Goal: Task Accomplishment & Management: Use online tool/utility

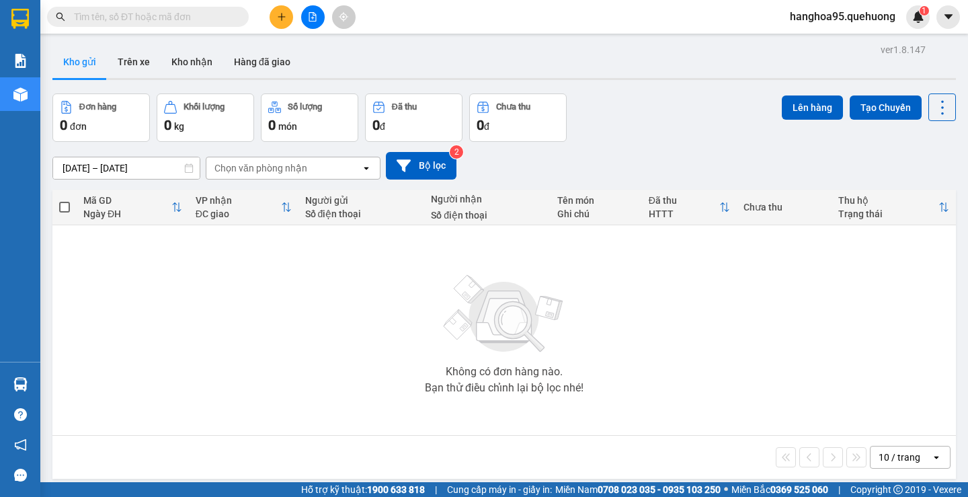
click at [226, 17] on input "text" at bounding box center [153, 16] width 159 height 15
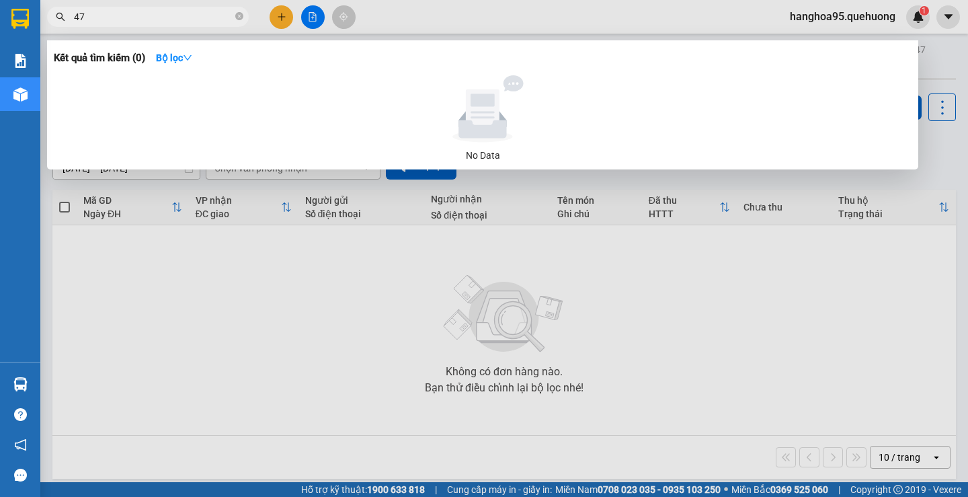
click at [147, 21] on input "47" at bounding box center [153, 16] width 159 height 15
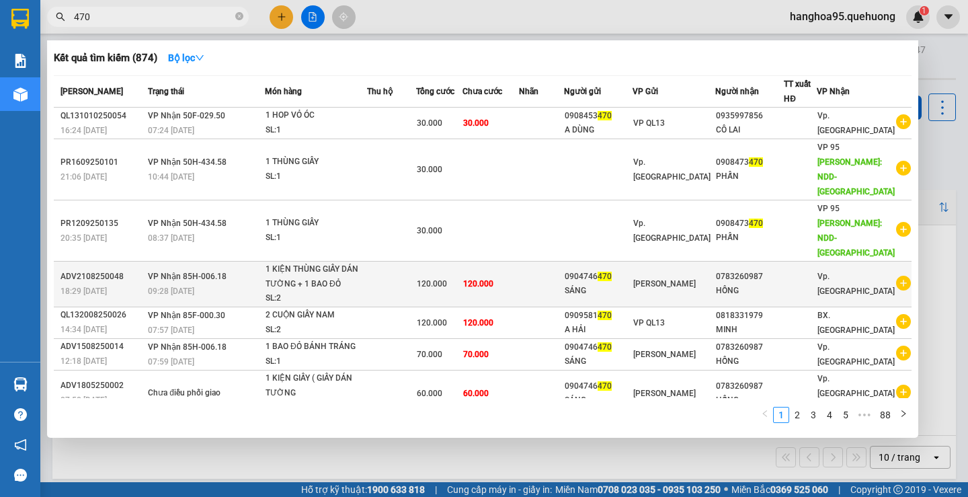
type input "470"
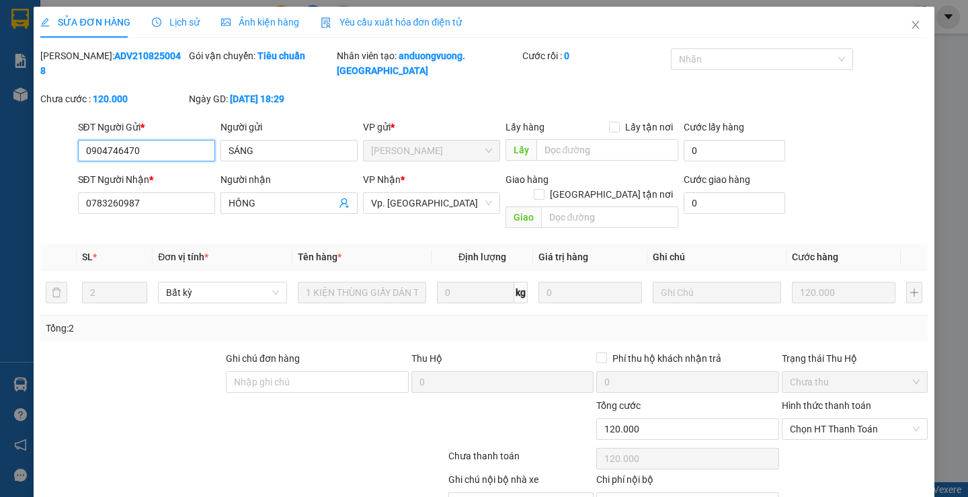
type input "0904746470"
type input "SÁNG"
type input "0783260987"
type input "HỒNG"
type input "0"
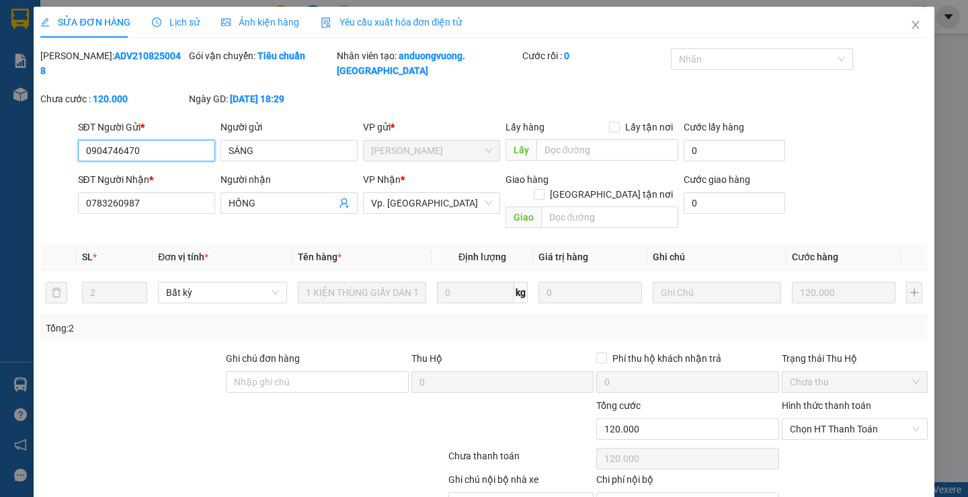
type input "120.000"
click at [903, 17] on span "Close" at bounding box center [915, 26] width 38 height 38
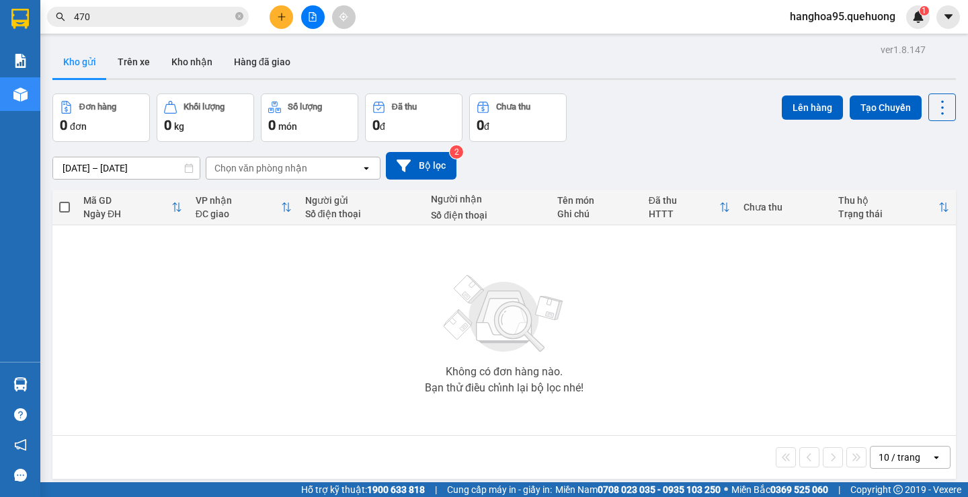
click at [99, 5] on div "Kết quả tìm kiếm ( 874 ) Bộ lọc Mã ĐH Trạng thái Món hàng Thu hộ Tổng cước Chưa…" at bounding box center [131, 17] width 262 height 24
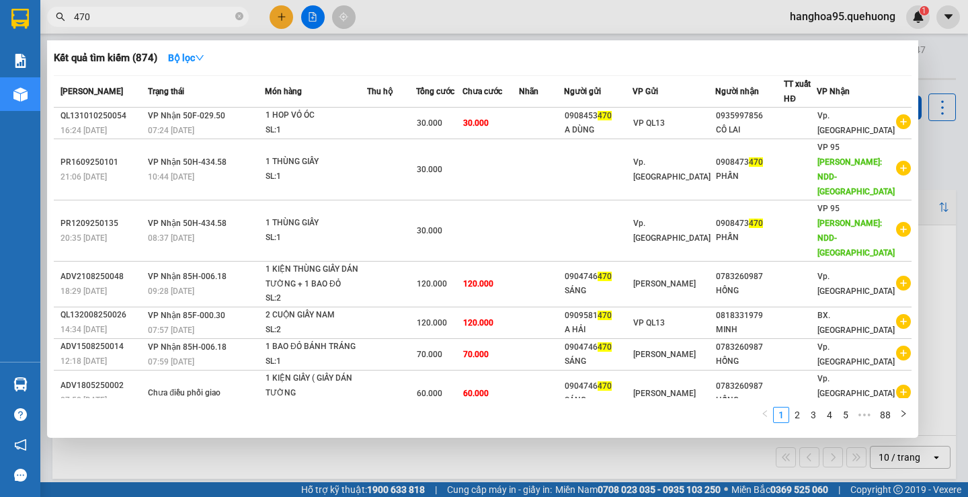
click at [105, 17] on input "470" at bounding box center [153, 16] width 159 height 15
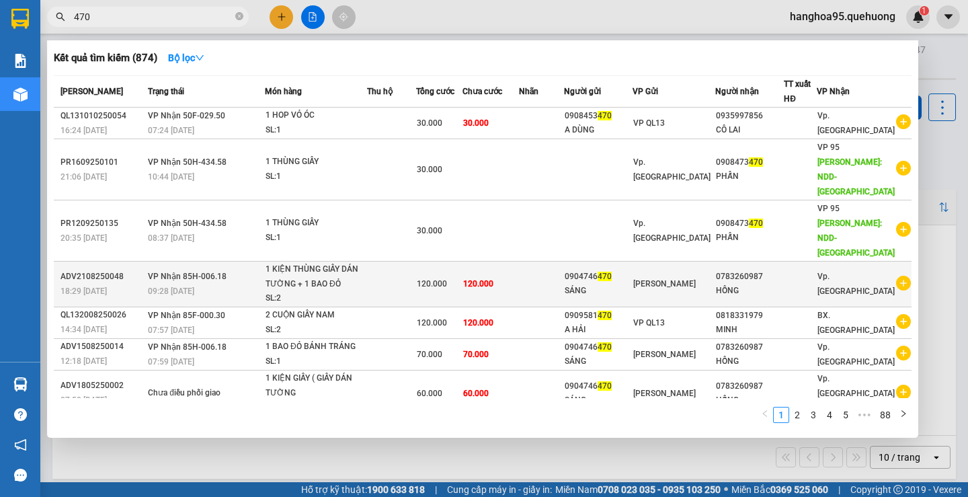
click at [896, 281] on icon "plus-circle" at bounding box center [903, 282] width 15 height 15
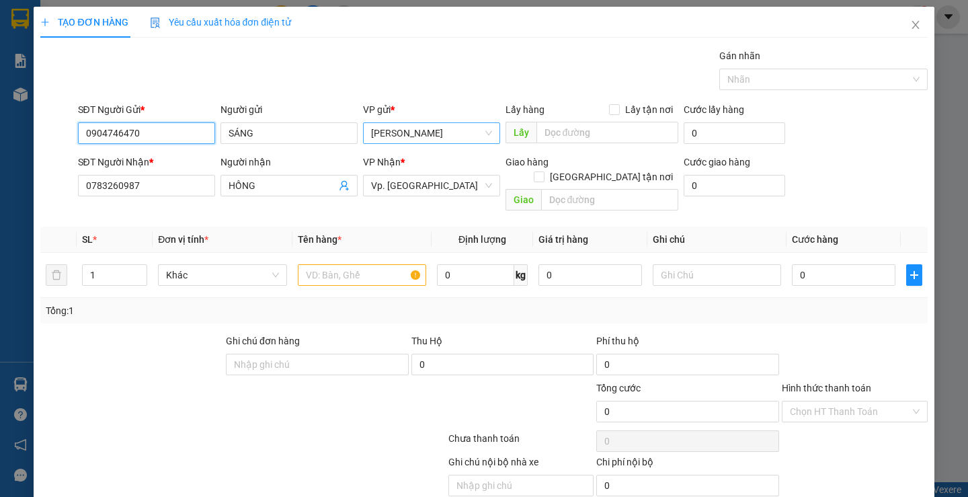
click at [413, 124] on span "[PERSON_NAME]" at bounding box center [431, 133] width 121 height 20
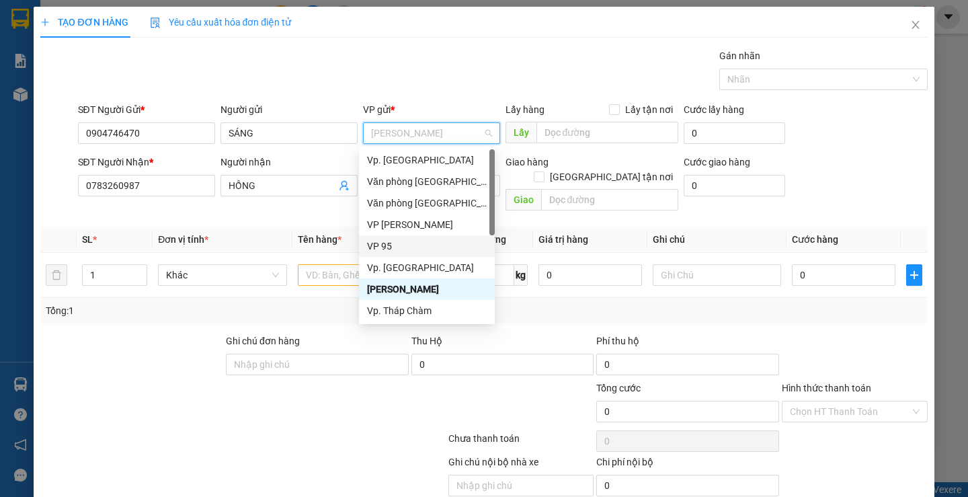
click at [401, 244] on div "VP 95" at bounding box center [427, 246] width 120 height 15
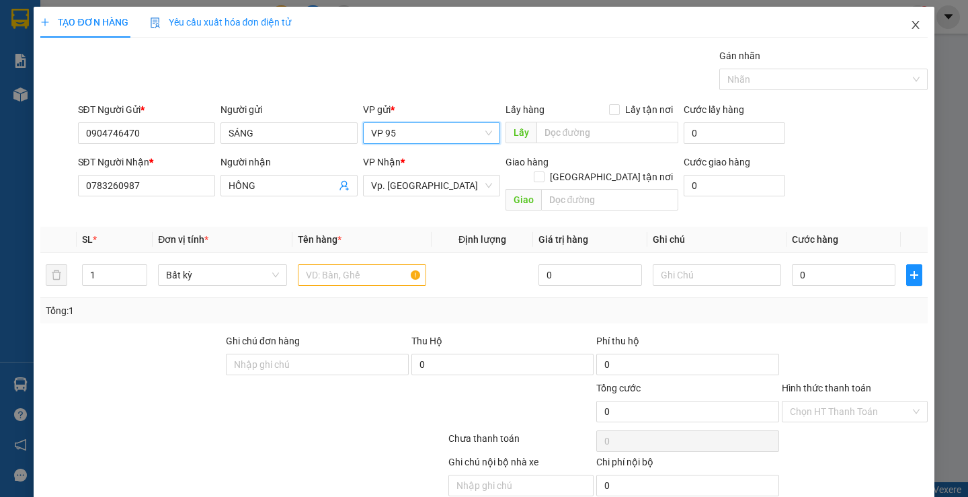
click at [910, 28] on icon "close" at bounding box center [915, 24] width 11 height 11
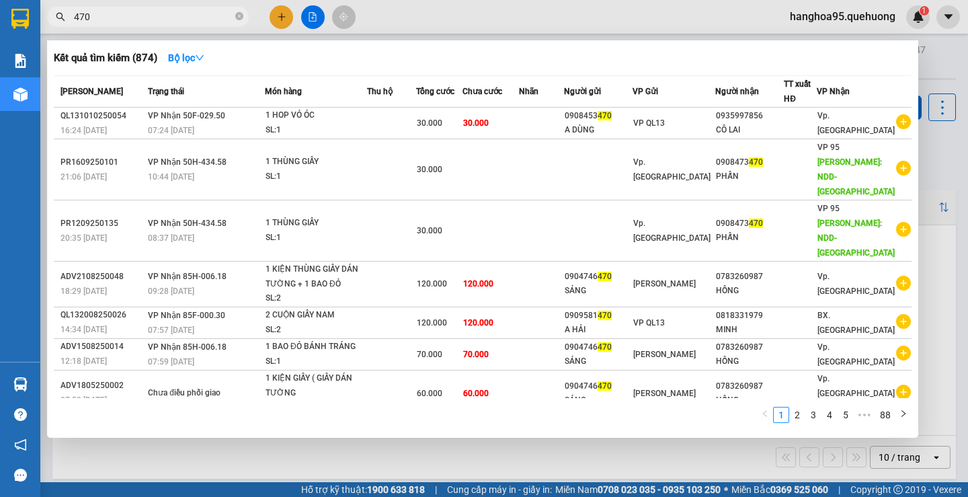
click at [849, 34] on div at bounding box center [484, 248] width 968 height 497
